Goal: Task Accomplishment & Management: Manage account settings

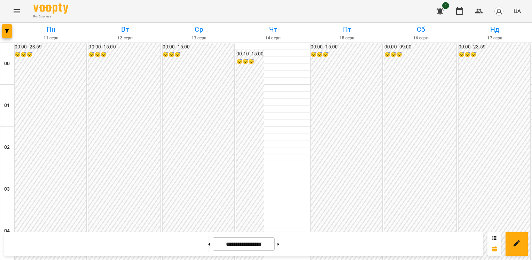
scroll to position [563, 0]
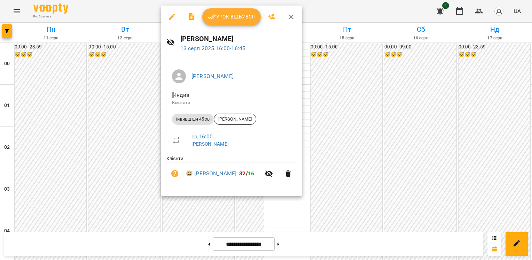
click at [236, 20] on span "Урок відбувся" at bounding box center [231, 17] width 47 height 8
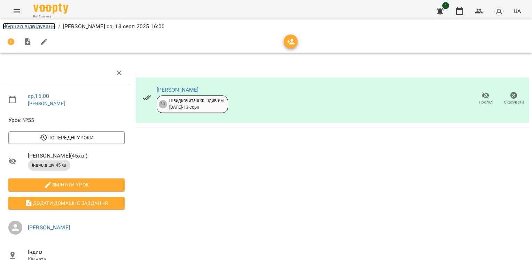
click at [40, 28] on link "Журнал відвідувань" at bounding box center [29, 26] width 53 height 7
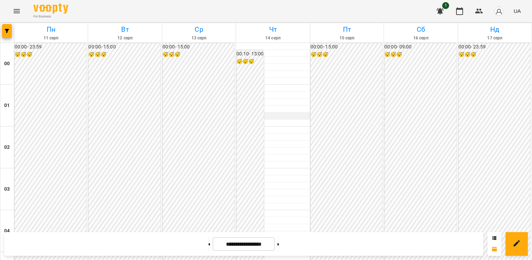
scroll to position [795, 0]
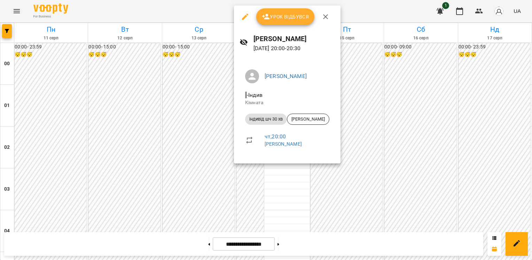
click at [244, 16] on icon "button" at bounding box center [245, 17] width 8 height 8
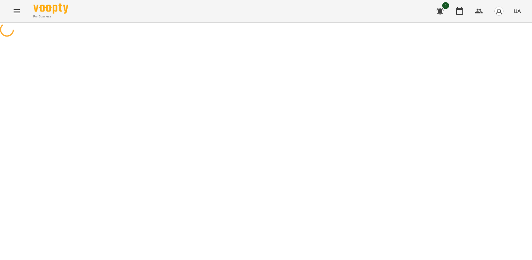
select select "**********"
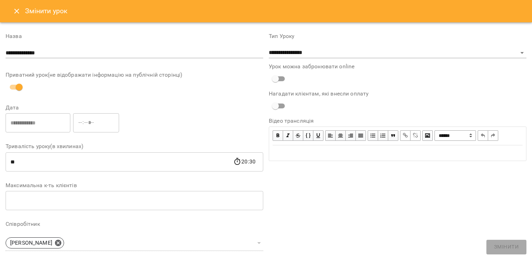
click at [13, 10] on icon "Close" at bounding box center [17, 11] width 8 height 8
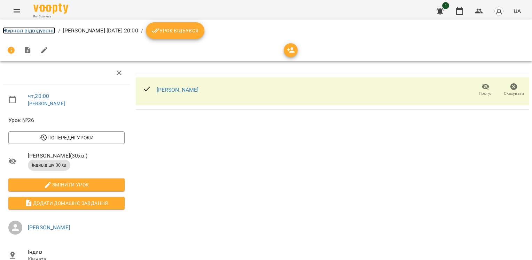
click at [36, 30] on link "Журнал відвідувань" at bounding box center [29, 30] width 53 height 7
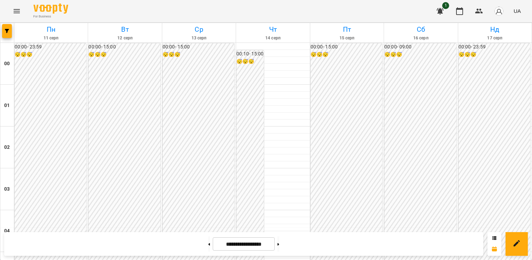
scroll to position [534, 0]
